Goal: Task Accomplishment & Management: Use online tool/utility

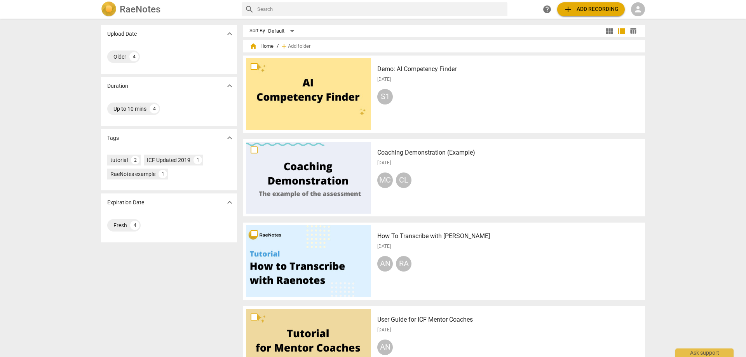
click at [581, 11] on span "add Add recording" at bounding box center [591, 9] width 55 height 9
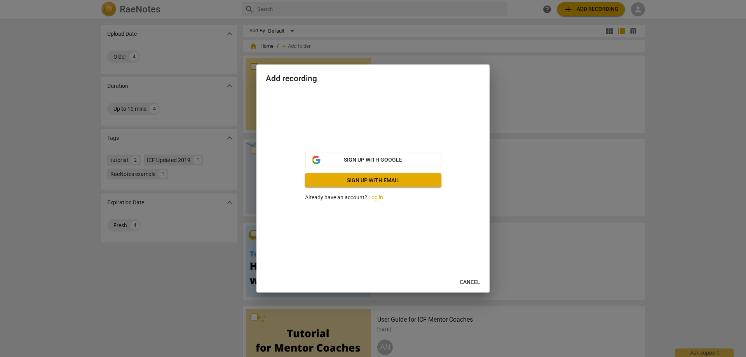
click at [376, 197] on link "Log in" at bounding box center [376, 197] width 15 height 6
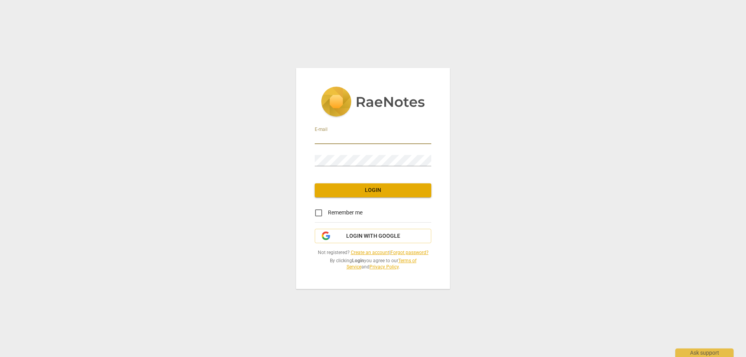
click at [343, 137] on input "email" at bounding box center [373, 138] width 117 height 11
type input "[EMAIL_ADDRESS][DOMAIN_NAME]"
click at [347, 188] on span "Login" at bounding box center [373, 191] width 104 height 8
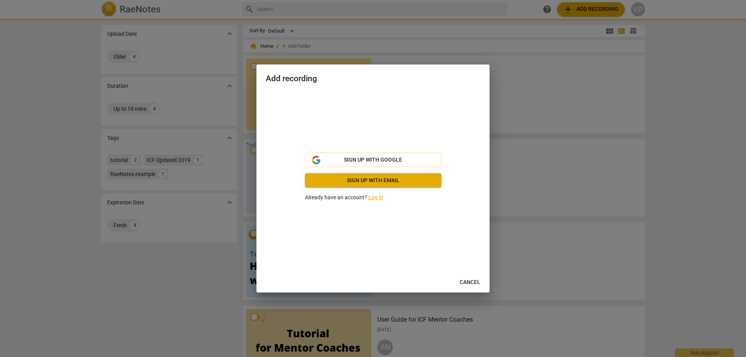
click at [374, 187] on div "Sign up with Google Sign up with email Already have an account? Log in" at bounding box center [373, 177] width 136 height 49
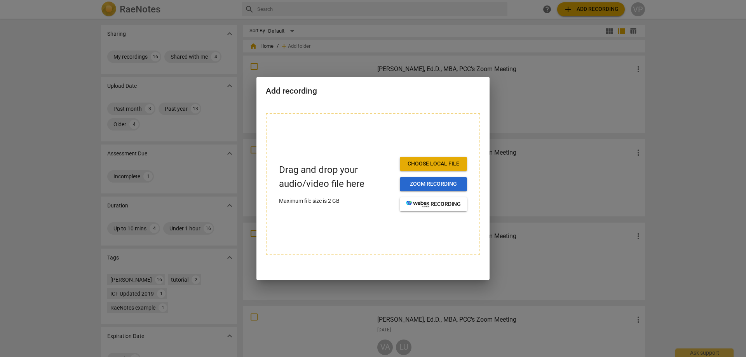
click at [427, 184] on span "Zoom recording" at bounding box center [433, 184] width 55 height 8
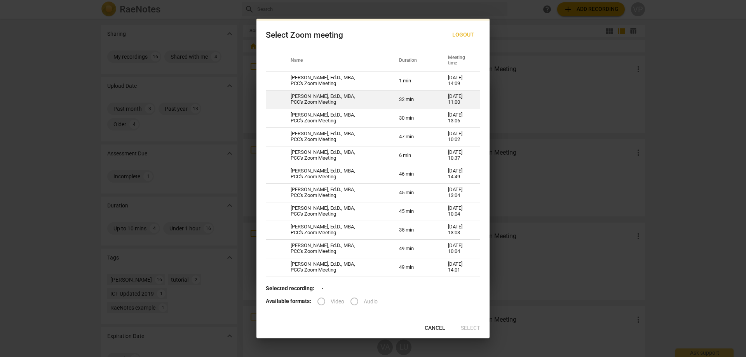
click at [316, 98] on td "[PERSON_NAME], Ed.D., MBA, PCC's Zoom Meeting" at bounding box center [335, 99] width 108 height 19
radio input "true"
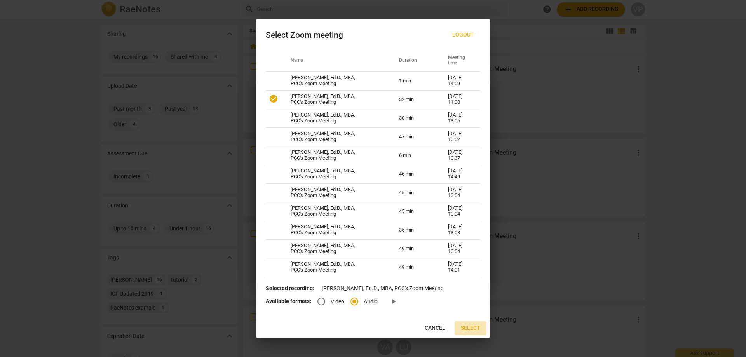
click at [469, 327] on span "Select" at bounding box center [470, 329] width 19 height 8
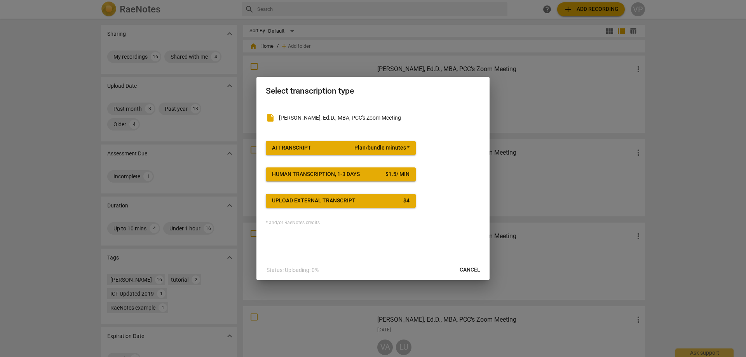
click at [306, 146] on div "AI Transcript" at bounding box center [291, 148] width 39 height 8
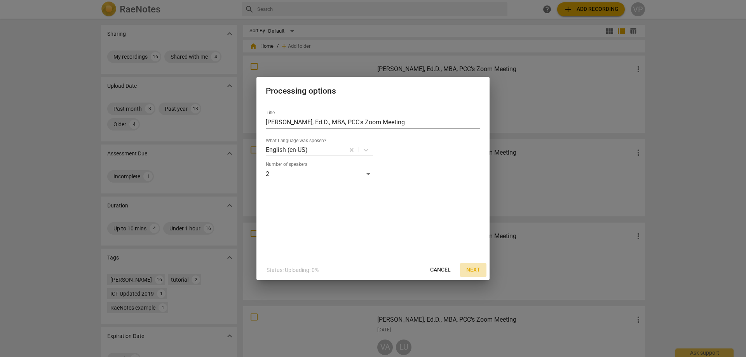
click at [477, 270] on span "Next" at bounding box center [473, 270] width 14 height 8
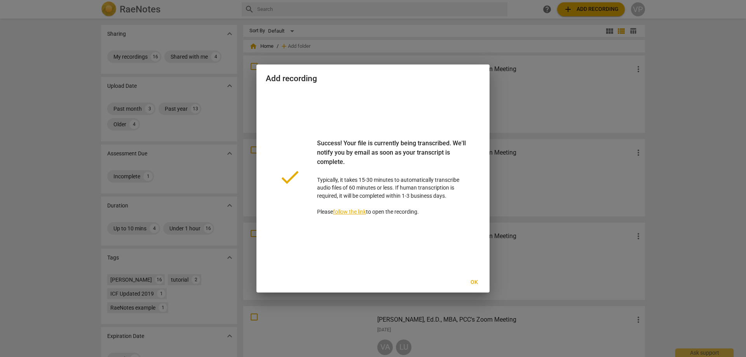
click at [346, 211] on link "follow the link" at bounding box center [349, 212] width 33 height 6
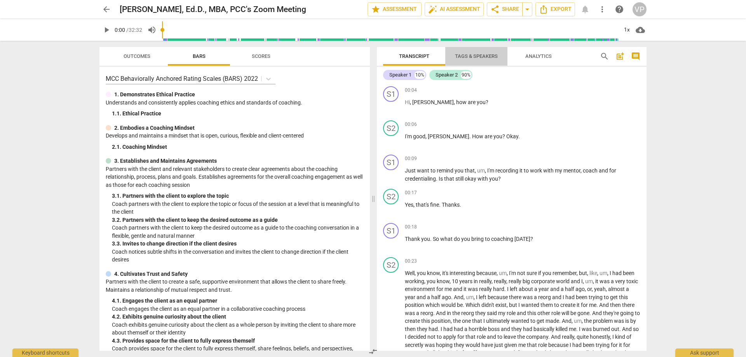
click at [473, 55] on span "Tags & Speakers" at bounding box center [476, 56] width 43 height 6
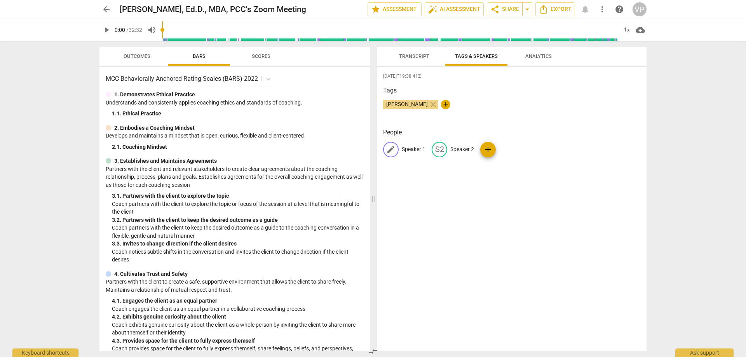
click at [408, 147] on p "Speaker 1" at bounding box center [414, 149] width 24 height 8
type input "[PERSON_NAME]"
click at [407, 149] on input "[PERSON_NAME]" at bounding box center [433, 149] width 62 height 12
click at [405, 153] on input "[PERSON_NAME]" at bounding box center [433, 149] width 62 height 12
type input "[PERSON_NAME]"
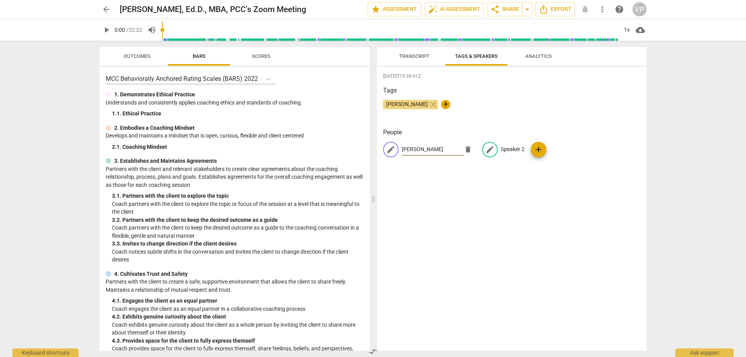
click at [510, 146] on p "Speaker 2" at bounding box center [513, 149] width 24 height 8
type input "[PERSON_NAME]"
click at [486, 54] on span "Tags & Speakers" at bounding box center [476, 56] width 43 height 6
click at [414, 53] on span "Transcript" at bounding box center [414, 56] width 30 height 6
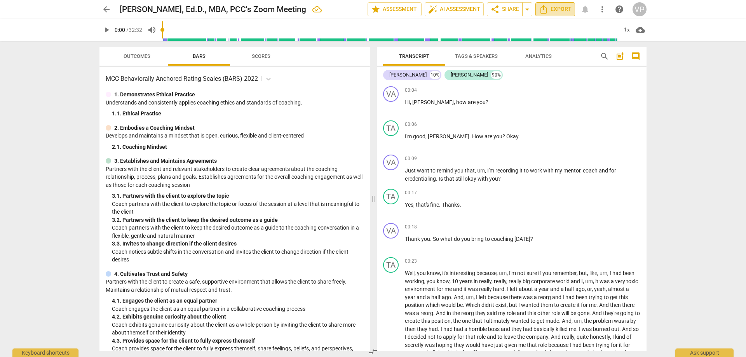
click at [561, 7] on span "Export" at bounding box center [555, 9] width 33 height 9
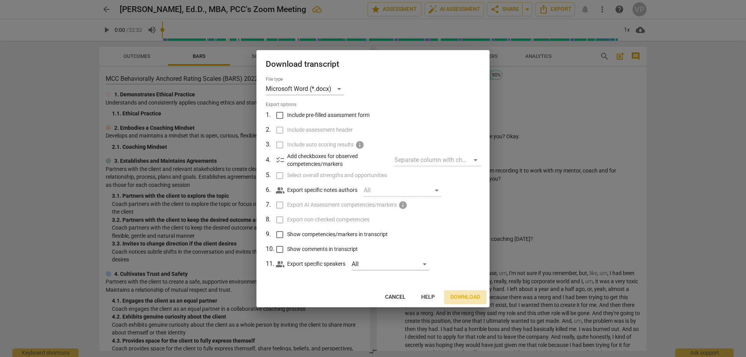
click at [460, 296] on span "Download" at bounding box center [466, 297] width 30 height 8
